Goal: Information Seeking & Learning: Find specific page/section

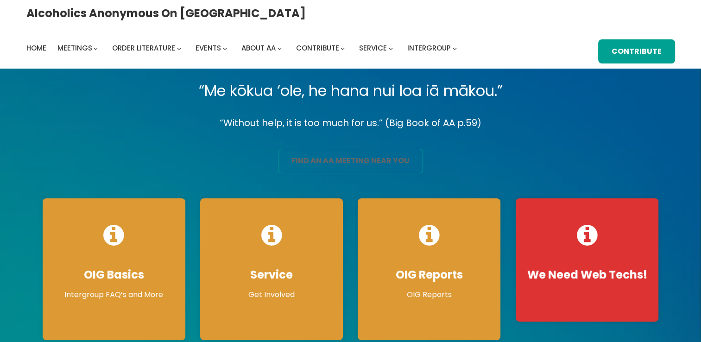
click at [339, 162] on link "find an aa meeting near you" at bounding box center [350, 161] width 145 height 25
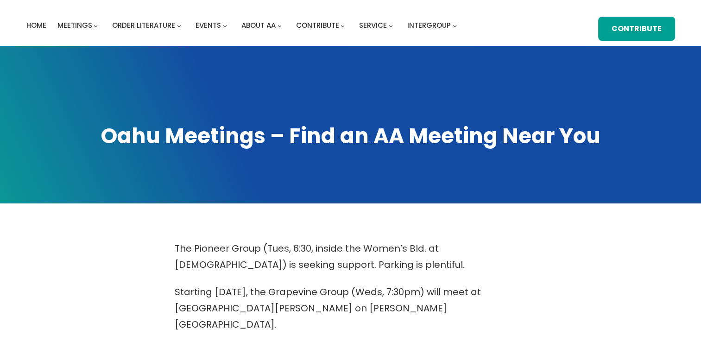
scroll to position [299, 0]
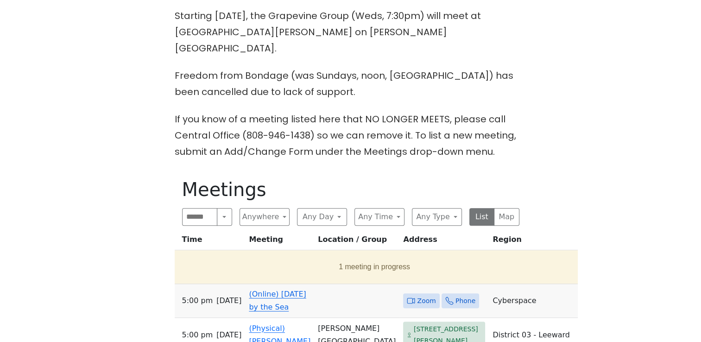
click at [407, 297] on icon at bounding box center [411, 301] width 8 height 8
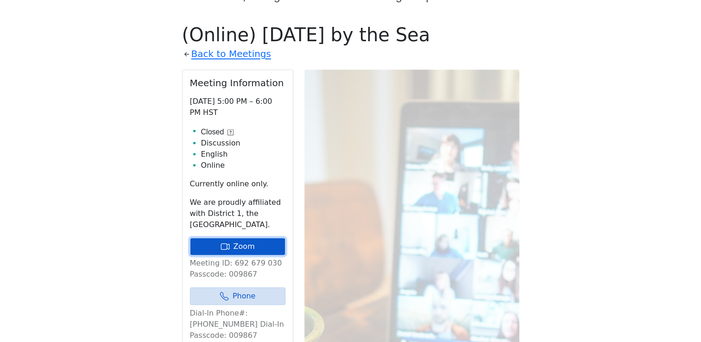
click at [255, 238] on link "Zoom" at bounding box center [237, 247] width 95 height 18
